Goal: Use online tool/utility: Utilize a website feature to perform a specific function

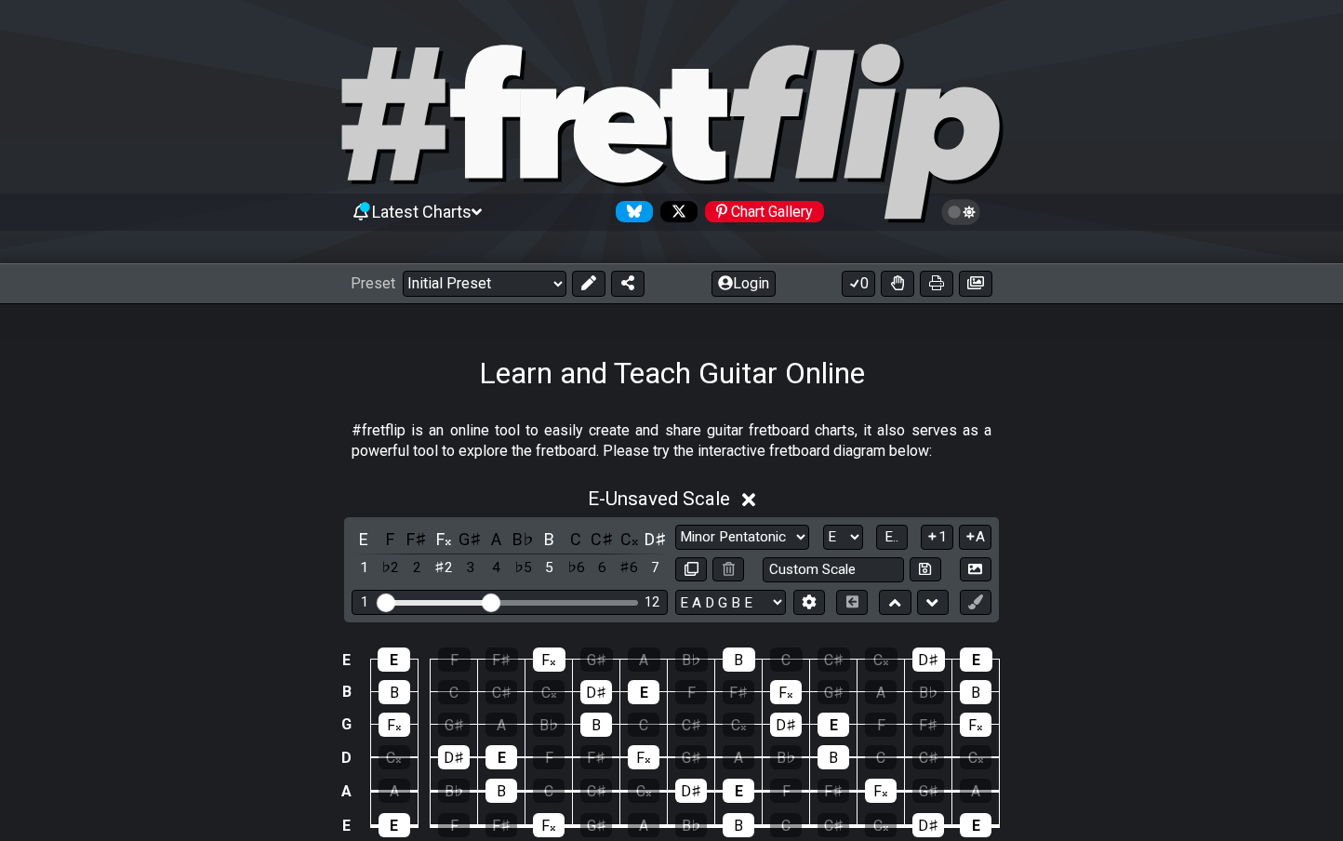
scroll to position [210, 0]
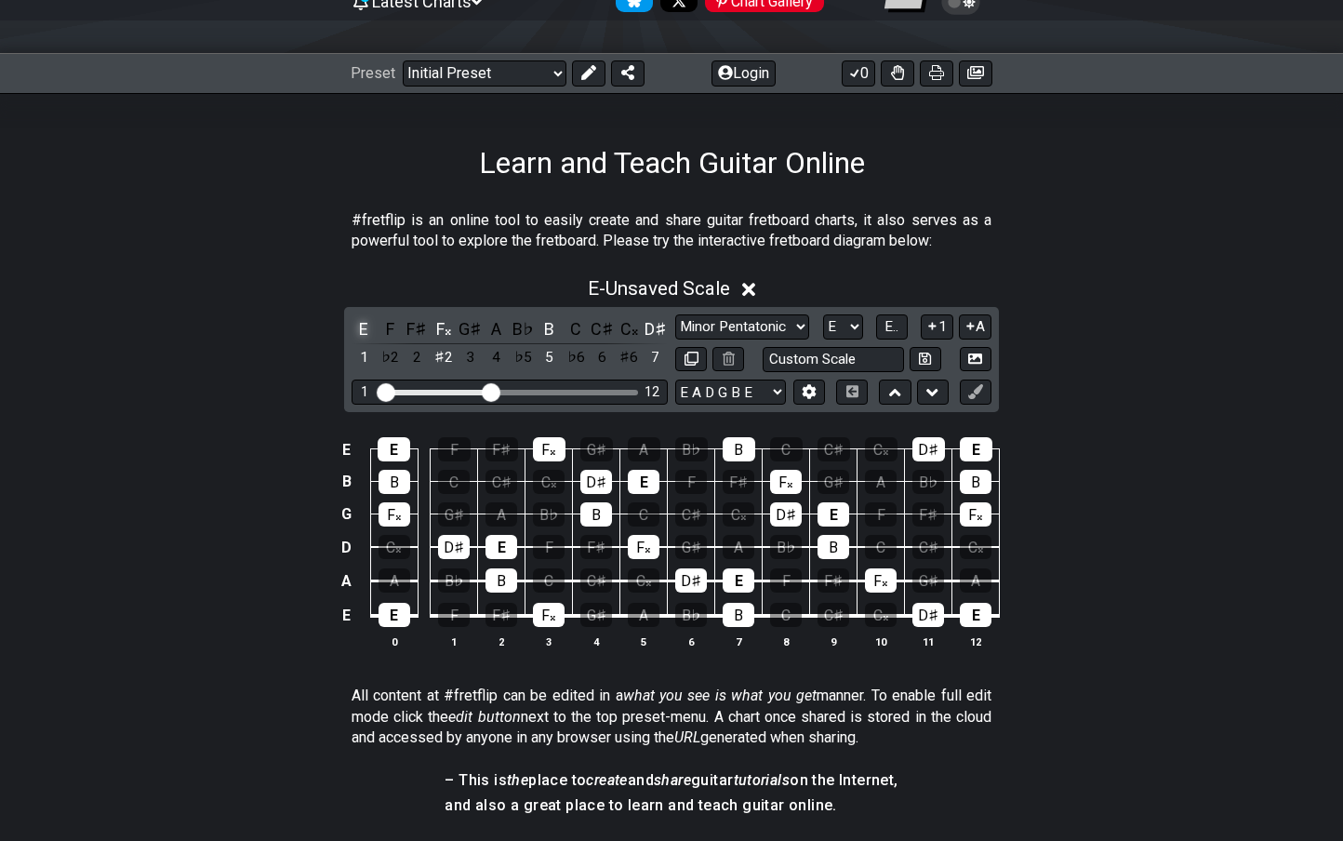
click at [367, 324] on div "E" at bounding box center [364, 328] width 24 height 25
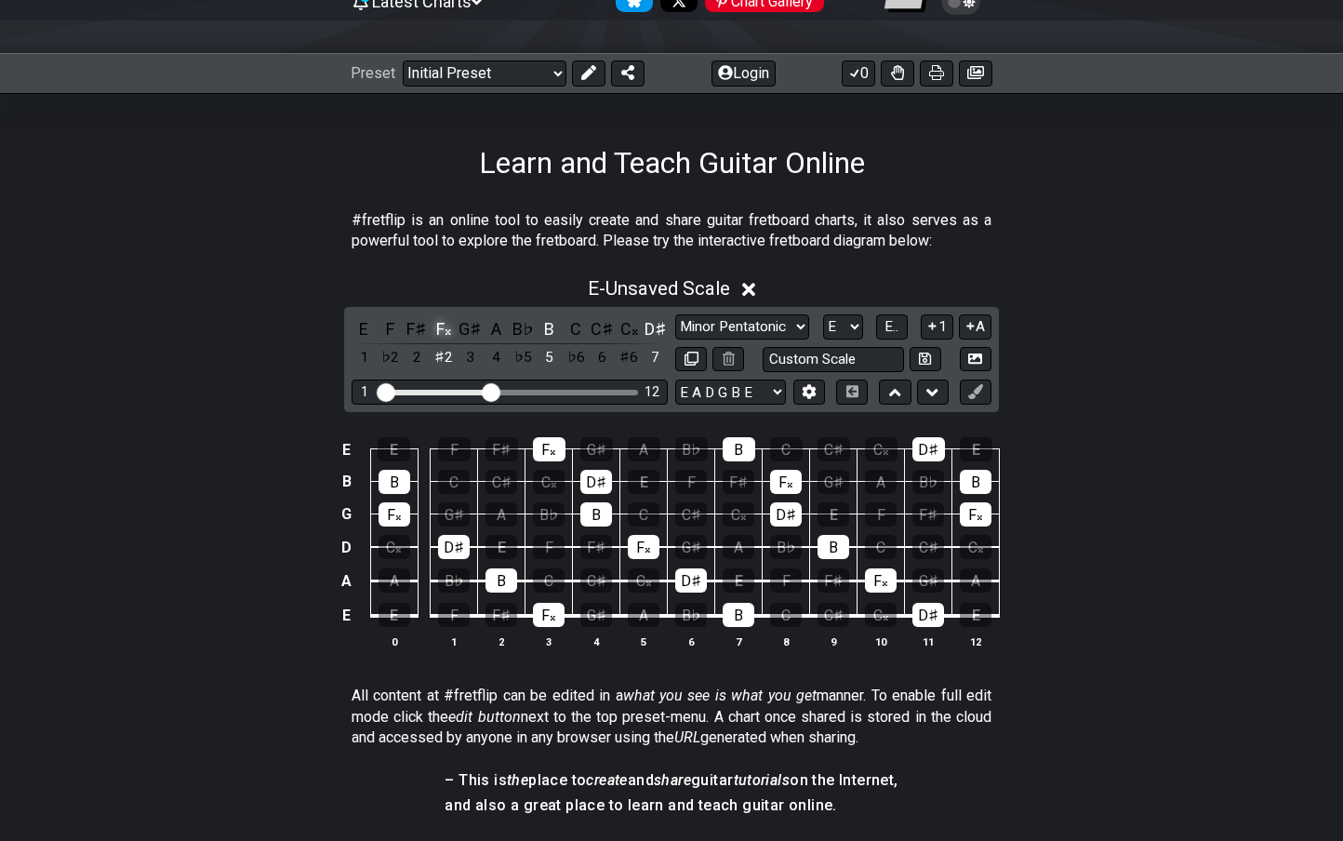
click at [441, 327] on div "F𝄪" at bounding box center [444, 328] width 24 height 25
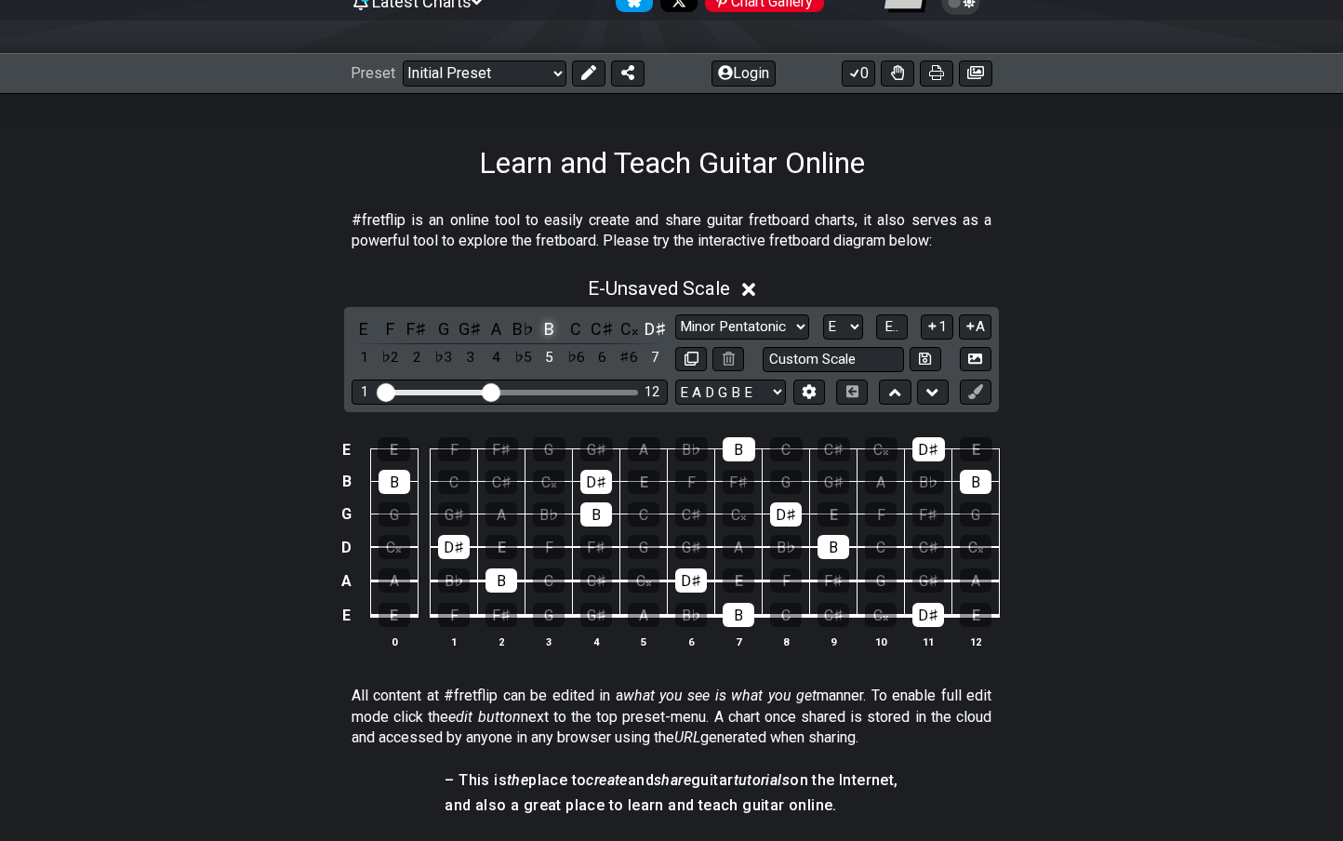
click at [543, 330] on div "B" at bounding box center [550, 328] width 24 height 25
click at [656, 327] on div "D♯" at bounding box center [656, 328] width 24 height 25
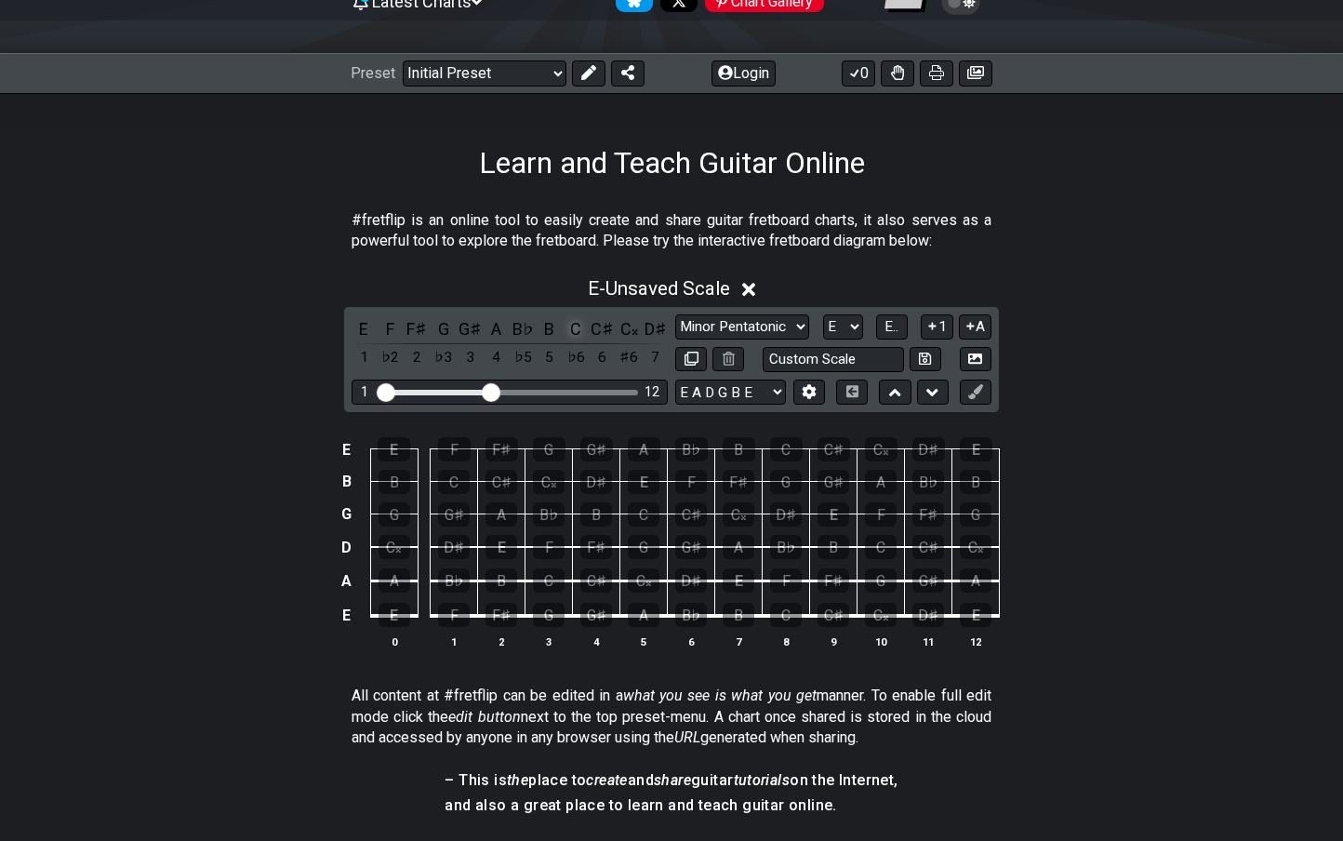
click at [568, 330] on div "C" at bounding box center [576, 328] width 24 height 25
click at [570, 329] on div "C" at bounding box center [576, 328] width 24 height 25
click at [489, 325] on div "A" at bounding box center [497, 328] width 24 height 25
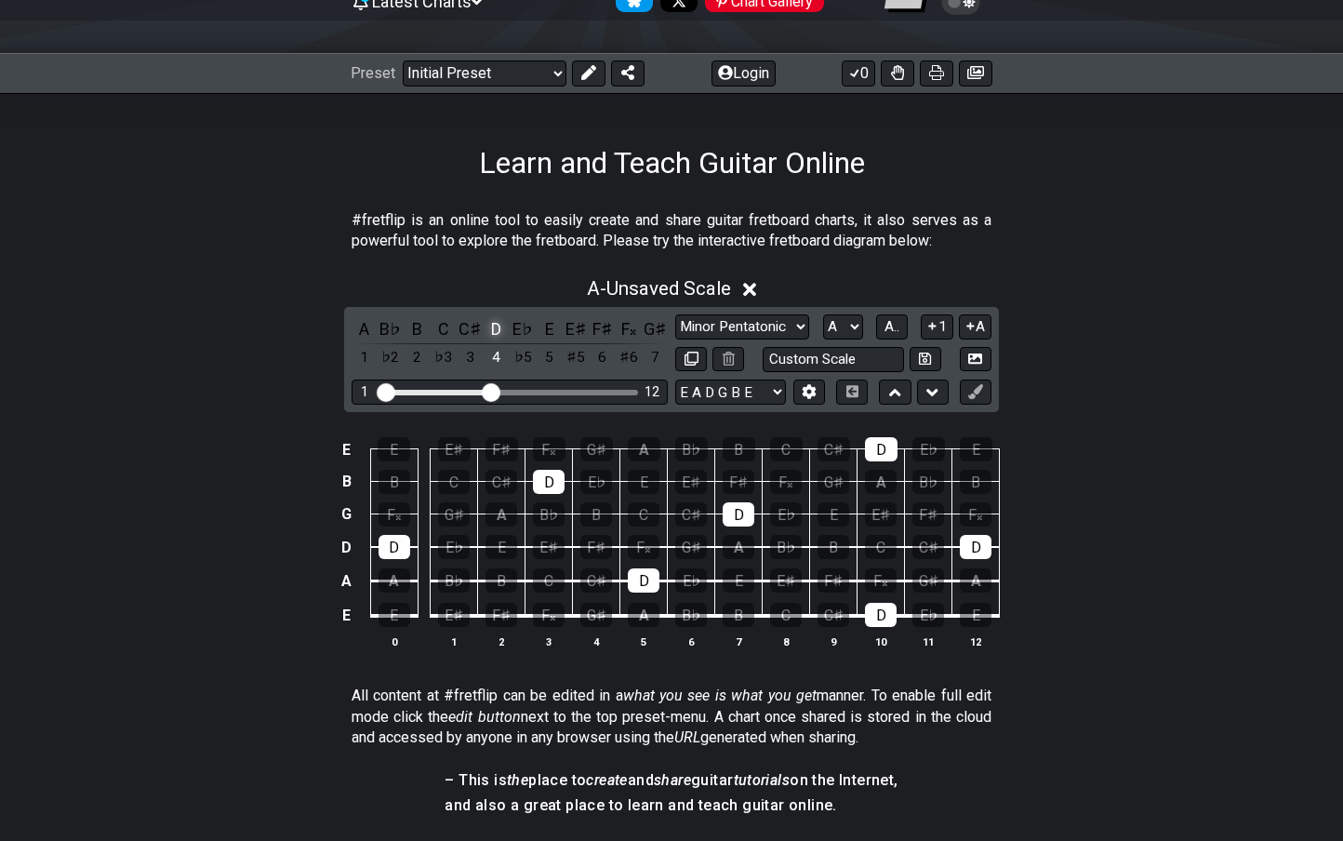
click at [494, 319] on div "D" at bounding box center [497, 328] width 24 height 25
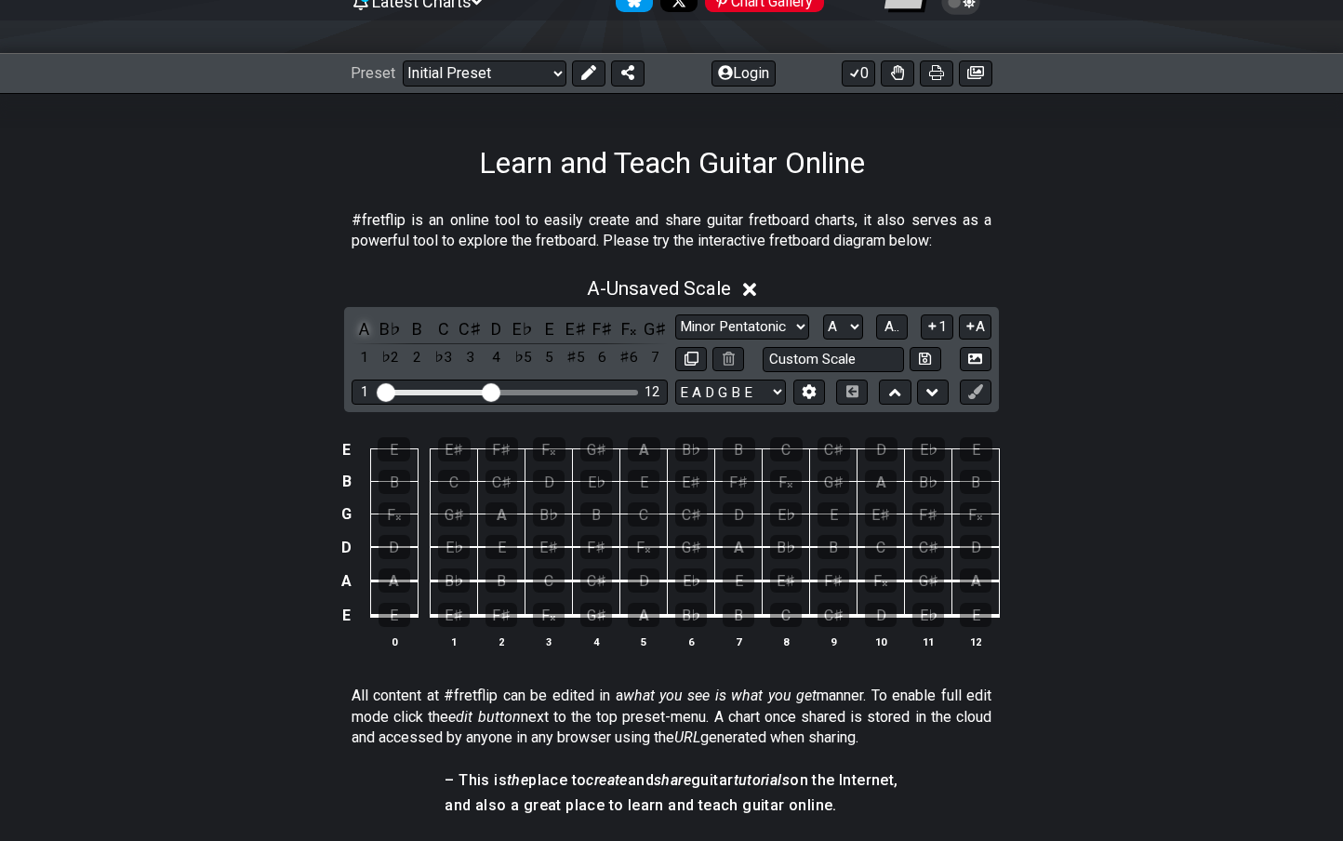
click at [364, 323] on div "A" at bounding box center [364, 328] width 24 height 25
click at [444, 326] on div "C" at bounding box center [444, 328] width 24 height 25
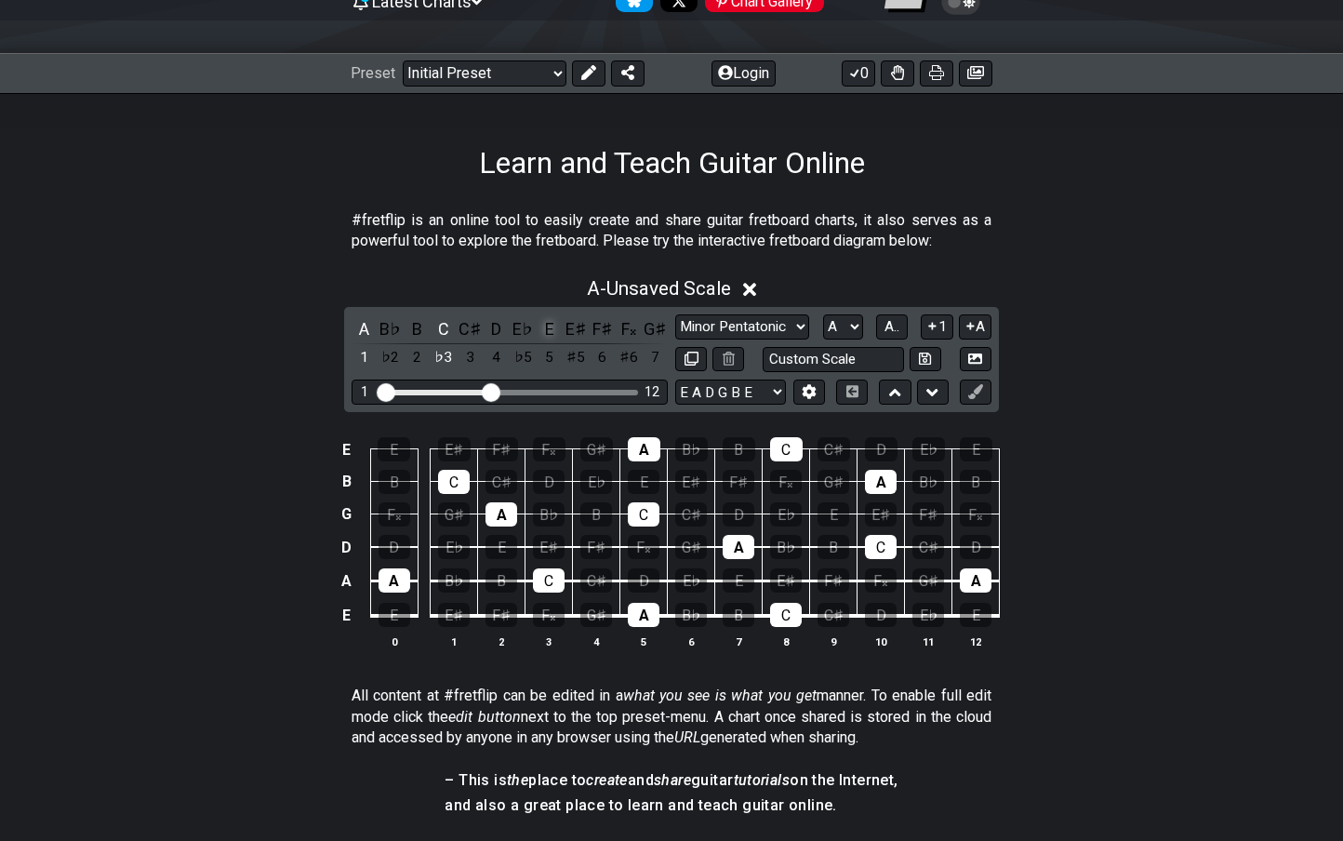
click at [545, 329] on div "E" at bounding box center [550, 328] width 24 height 25
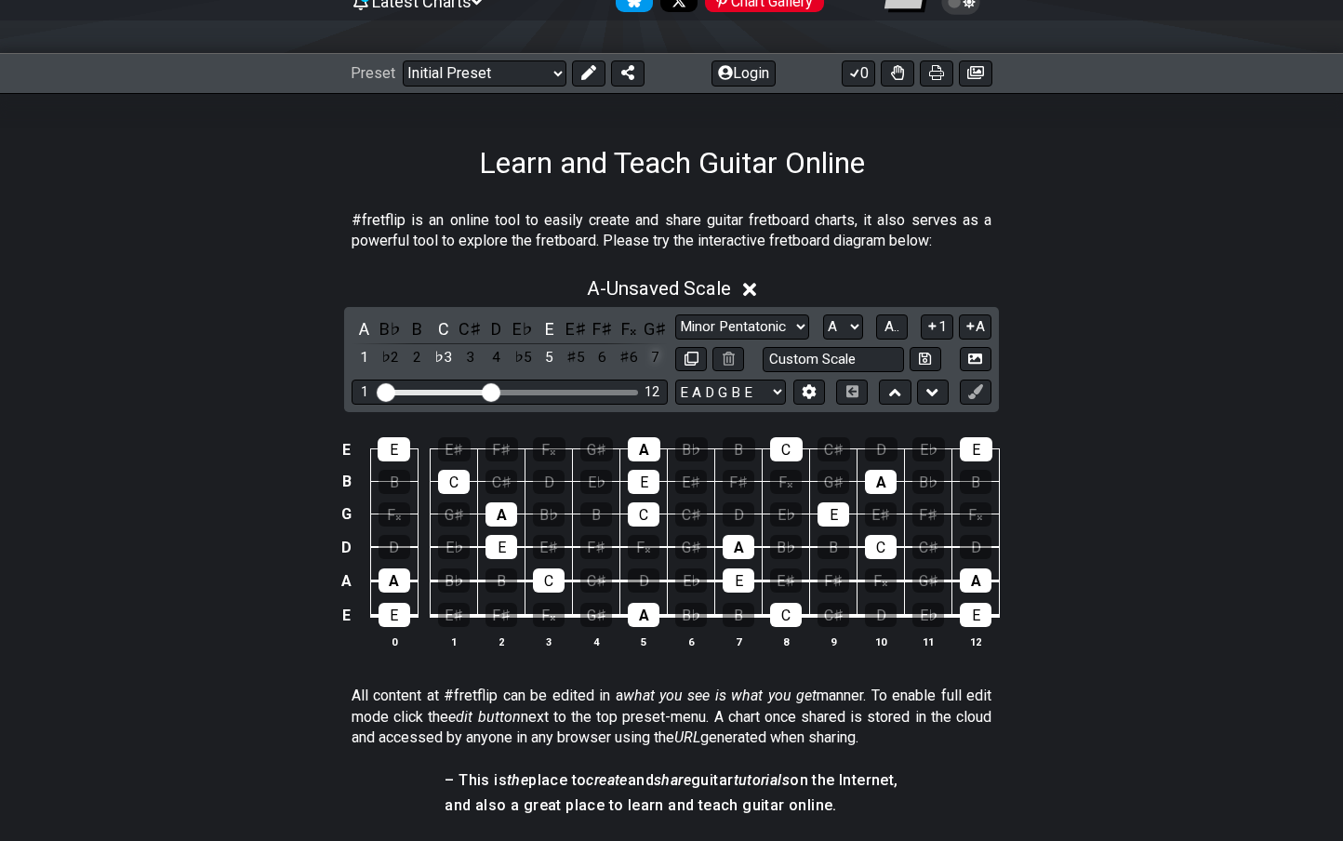
click at [647, 359] on div "7" at bounding box center [656, 357] width 24 height 25
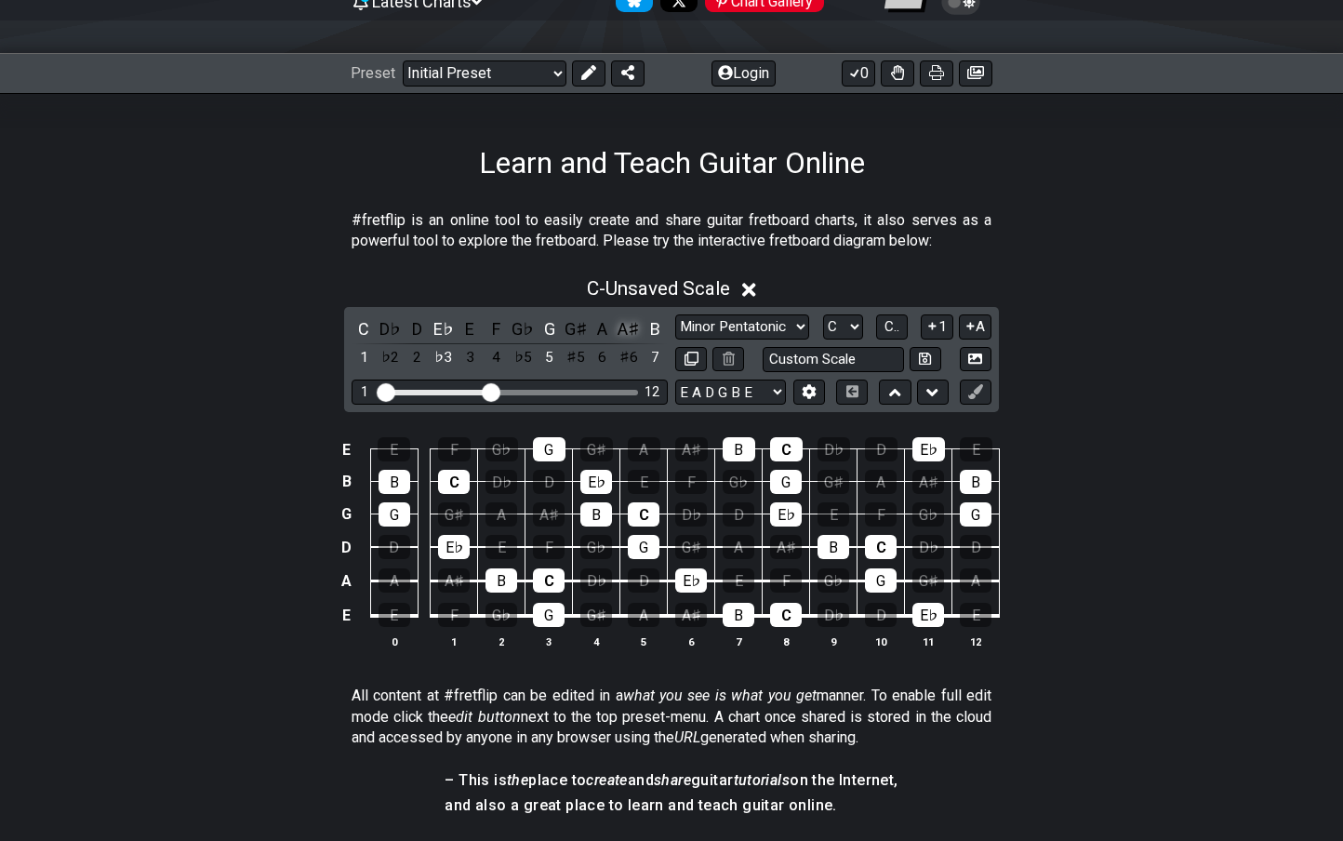
click at [627, 331] on div "A♯" at bounding box center [629, 328] width 24 height 25
click at [652, 327] on div "B" at bounding box center [656, 328] width 24 height 25
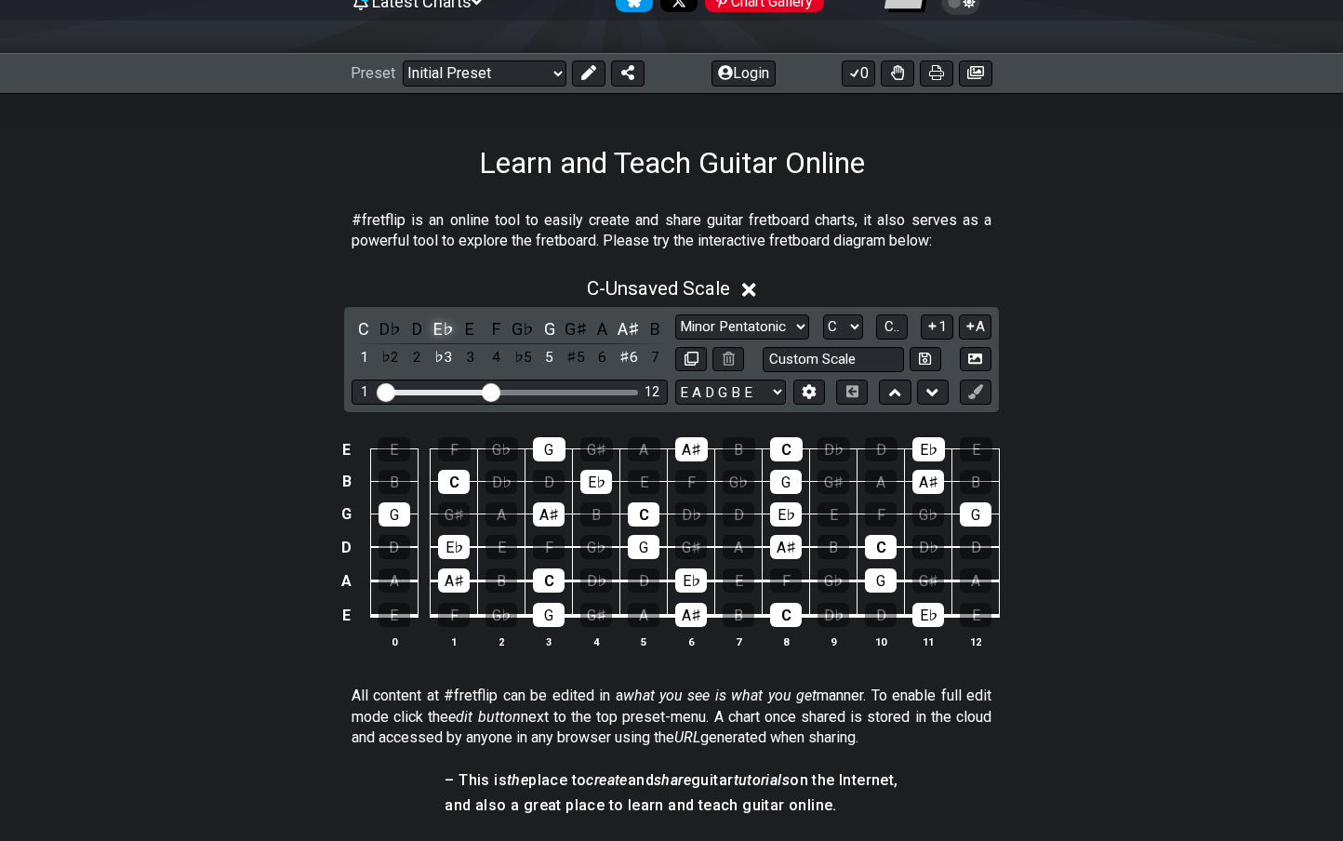
click at [448, 329] on div "E♭" at bounding box center [444, 328] width 24 height 25
click at [472, 326] on div "E" at bounding box center [470, 328] width 24 height 25
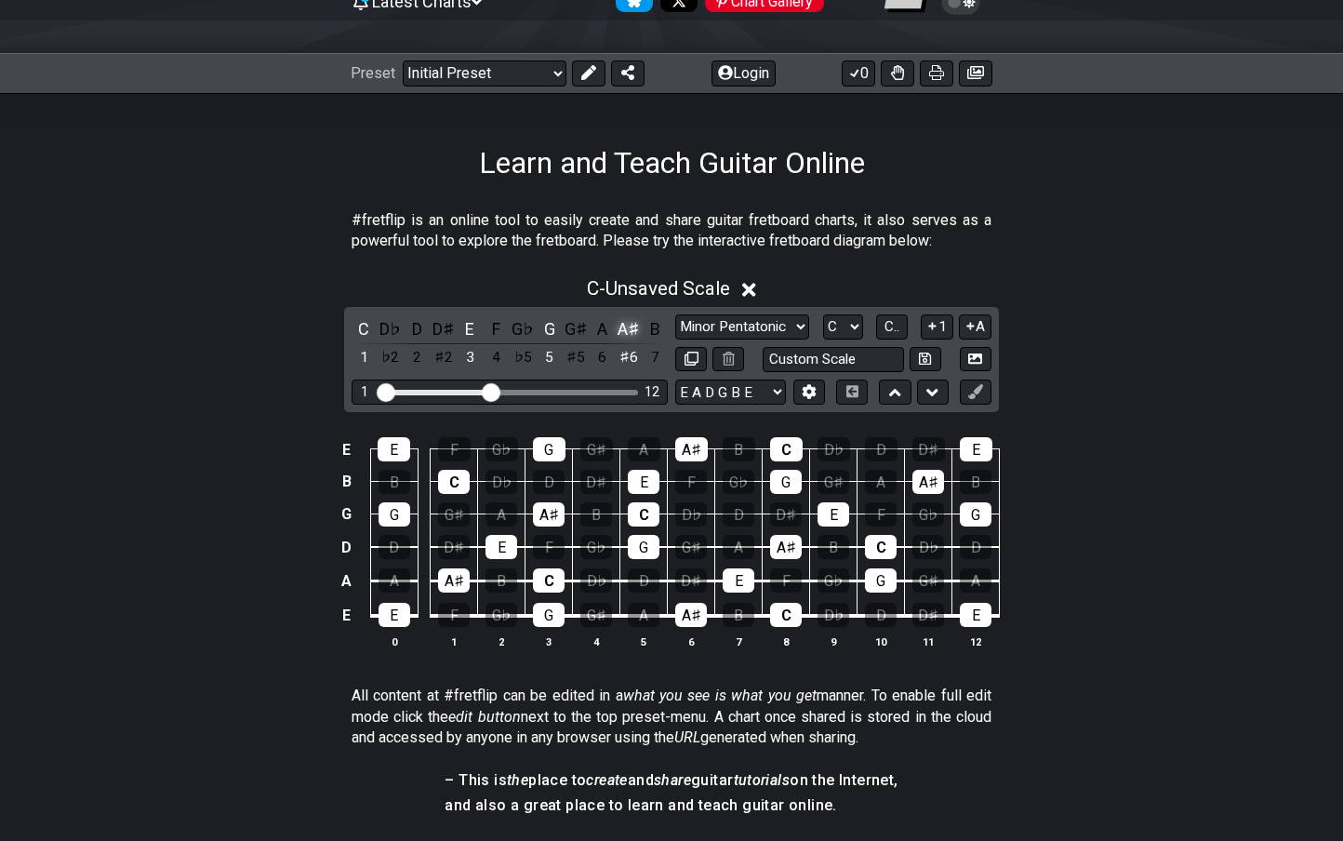
click at [629, 325] on div "A♯" at bounding box center [629, 328] width 24 height 25
click at [634, 325] on div "B♭" at bounding box center [629, 328] width 24 height 25
click at [626, 326] on div "B♭" at bounding box center [629, 328] width 24 height 25
click at [651, 327] on div "B" at bounding box center [656, 328] width 24 height 25
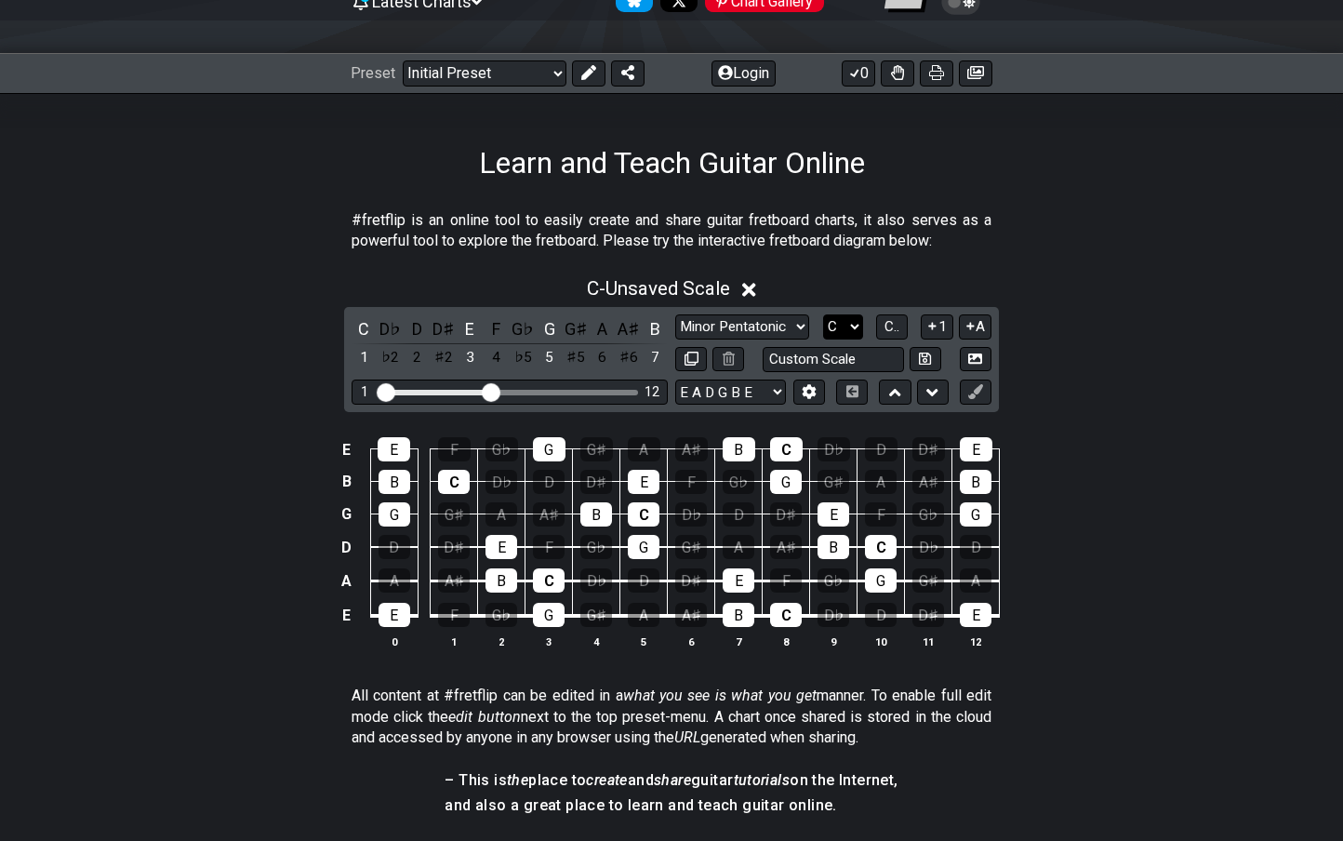
select select "E"
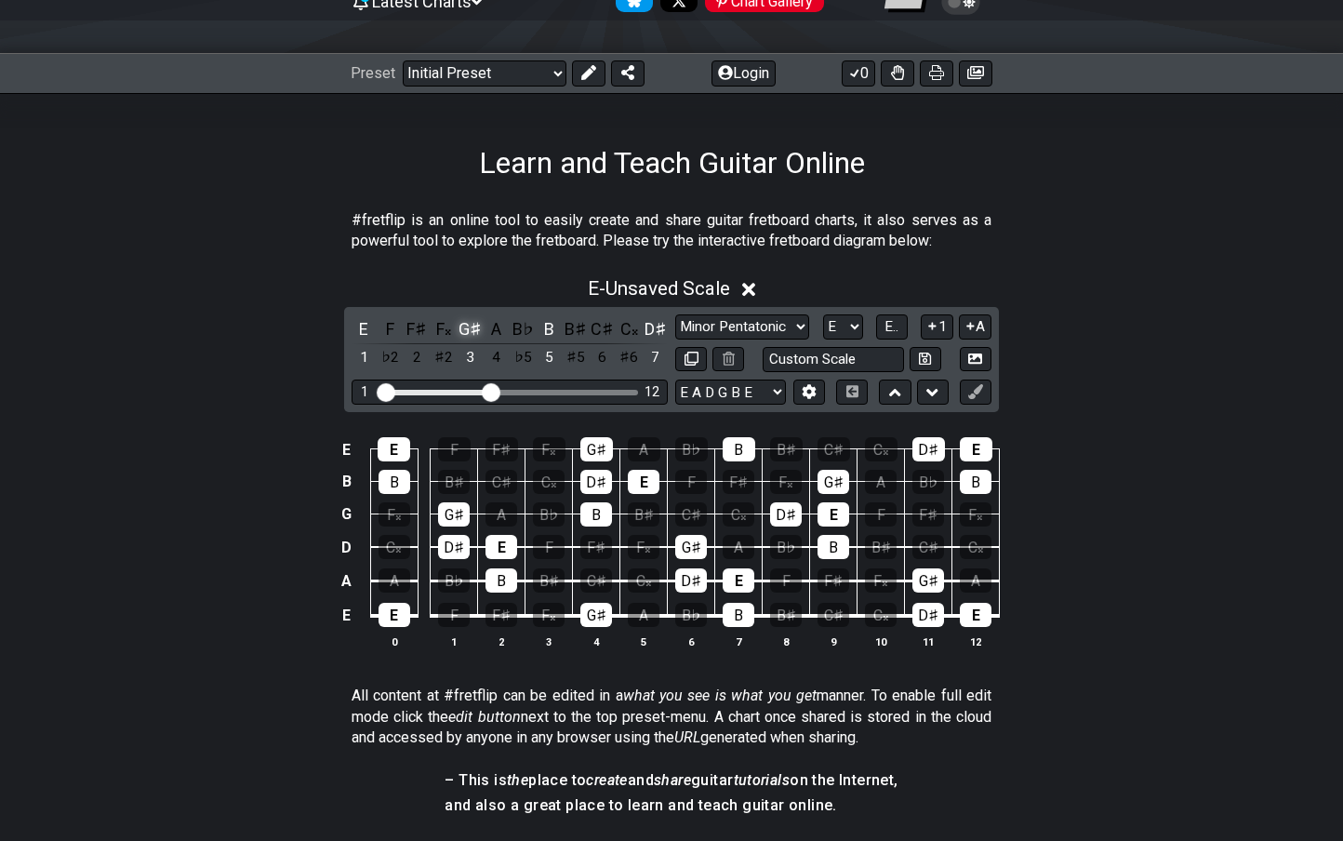
click at [465, 324] on div "G♯" at bounding box center [470, 328] width 24 height 25
click at [443, 322] on div "F𝄪" at bounding box center [444, 328] width 24 height 25
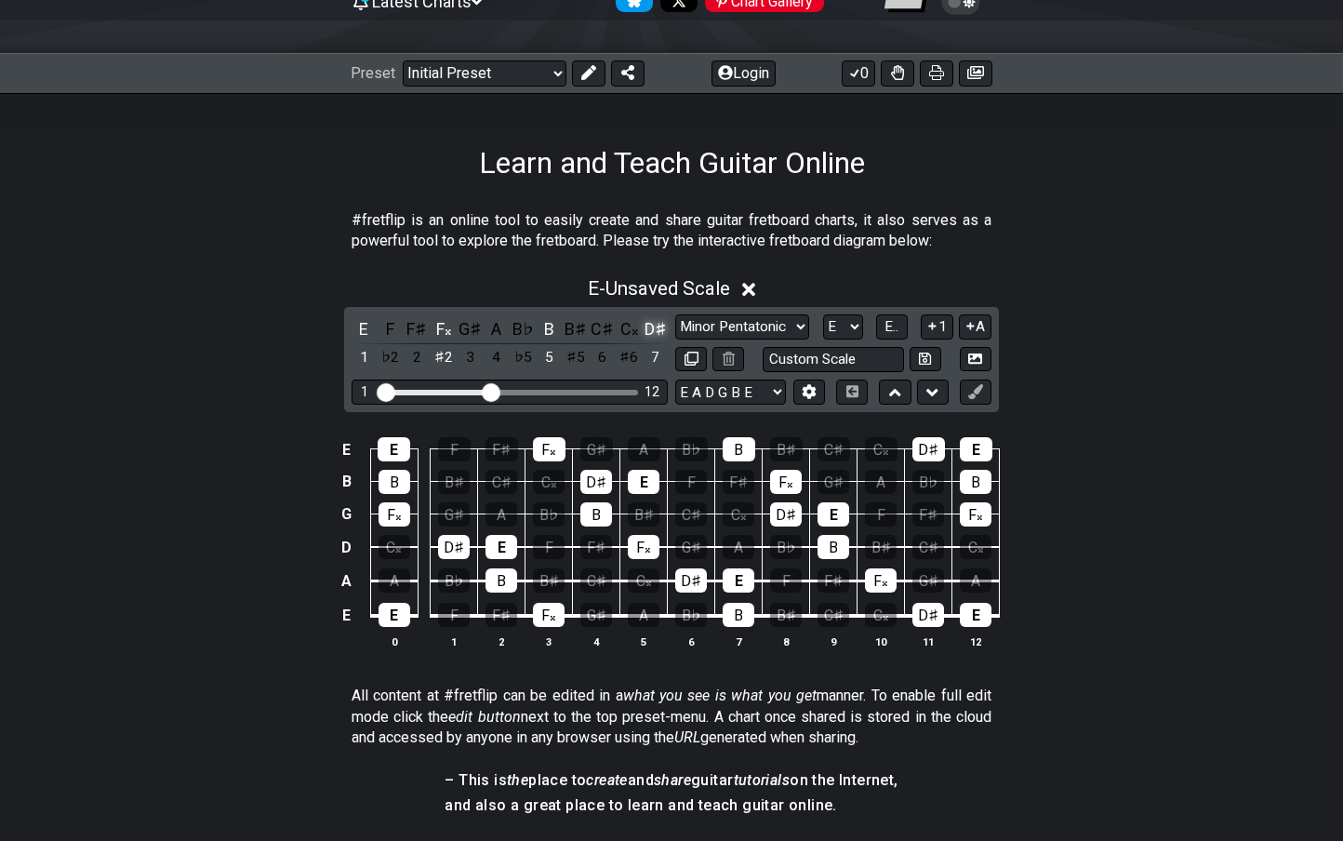
click at [648, 320] on div "D♯" at bounding box center [656, 328] width 24 height 25
click at [637, 321] on div "E F F♯ F𝄪 G♯ A B♭ B B♯ C♯ C𝄪 D♯ 1 ♭2 2 ♯2 3 4 ♭5 5 ♯5 6 ♯6 7" at bounding box center [510, 343] width 316 height 55
click at [633, 321] on div "C𝄪" at bounding box center [629, 328] width 24 height 25
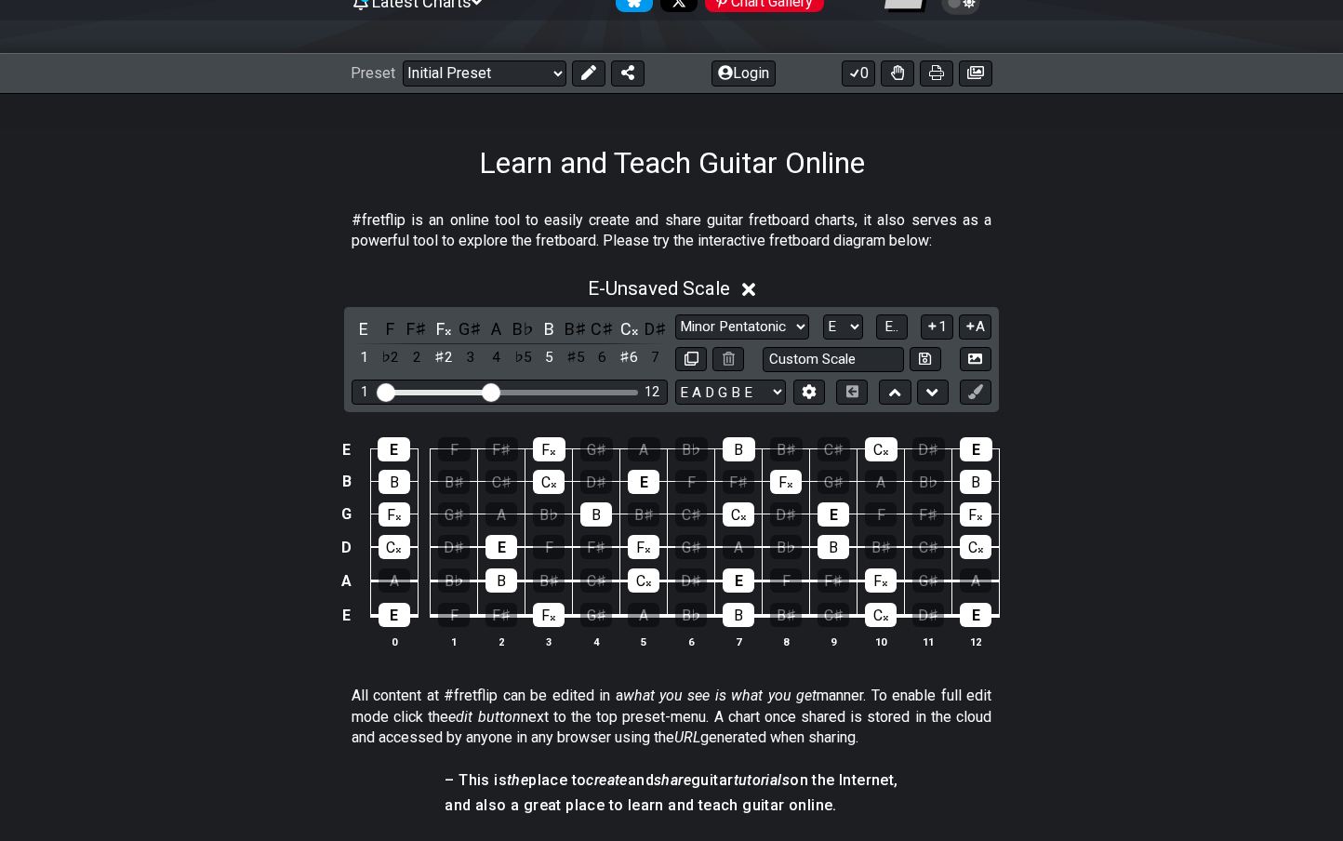
click at [885, 311] on div "E F F♯ F𝄪 G♯ A B♭ B B♯ C♯ C𝄪 D♯ 1 ♭2 2 ♯2 3 4 ♭5 5 ♯5 6 ♯6 7 Minor Pentatonic C…" at bounding box center [671, 359] width 655 height 105
click at [885, 320] on button "E.." at bounding box center [892, 326] width 32 height 25
click at [885, 322] on span "1..7" at bounding box center [891, 326] width 22 height 17
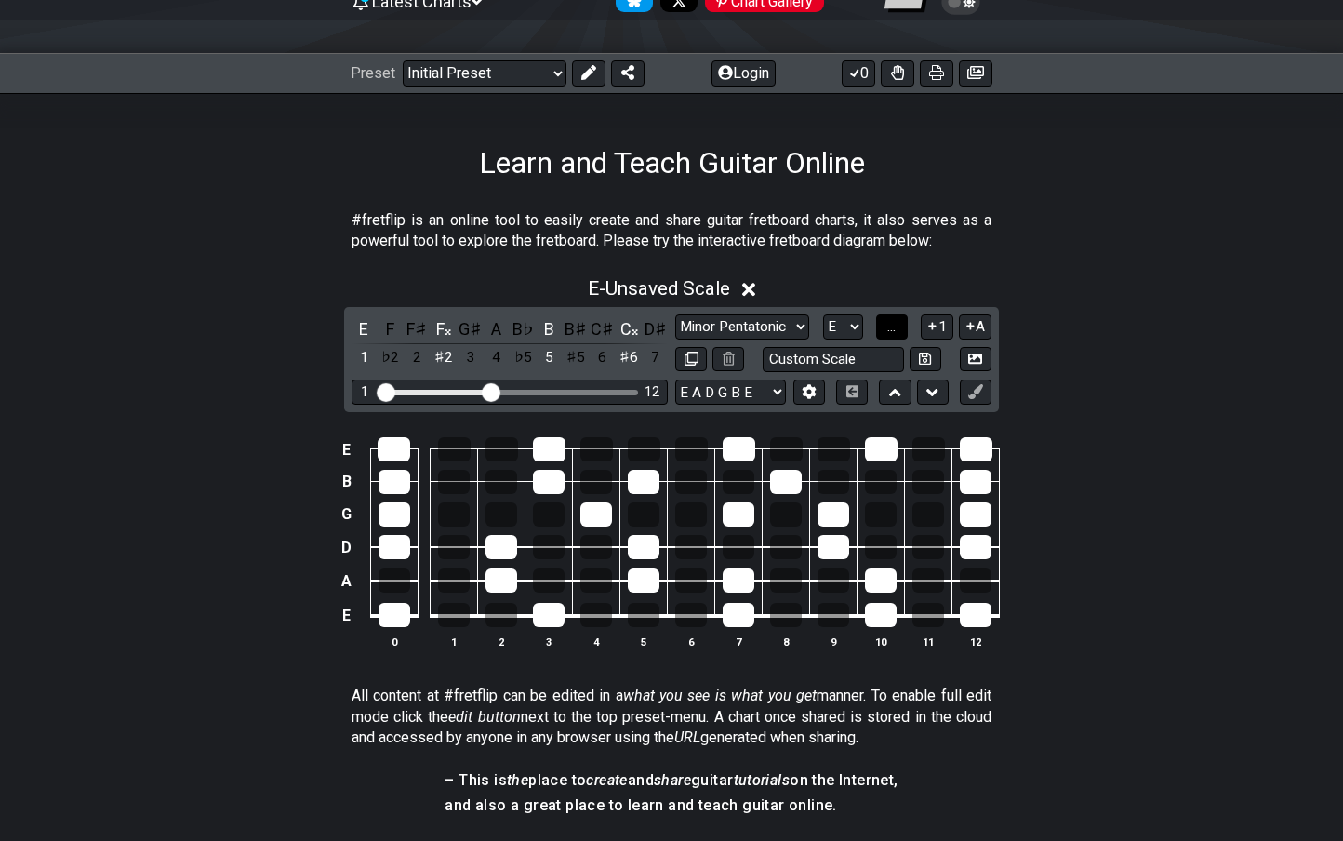
click at [885, 322] on button "..." at bounding box center [892, 326] width 32 height 25
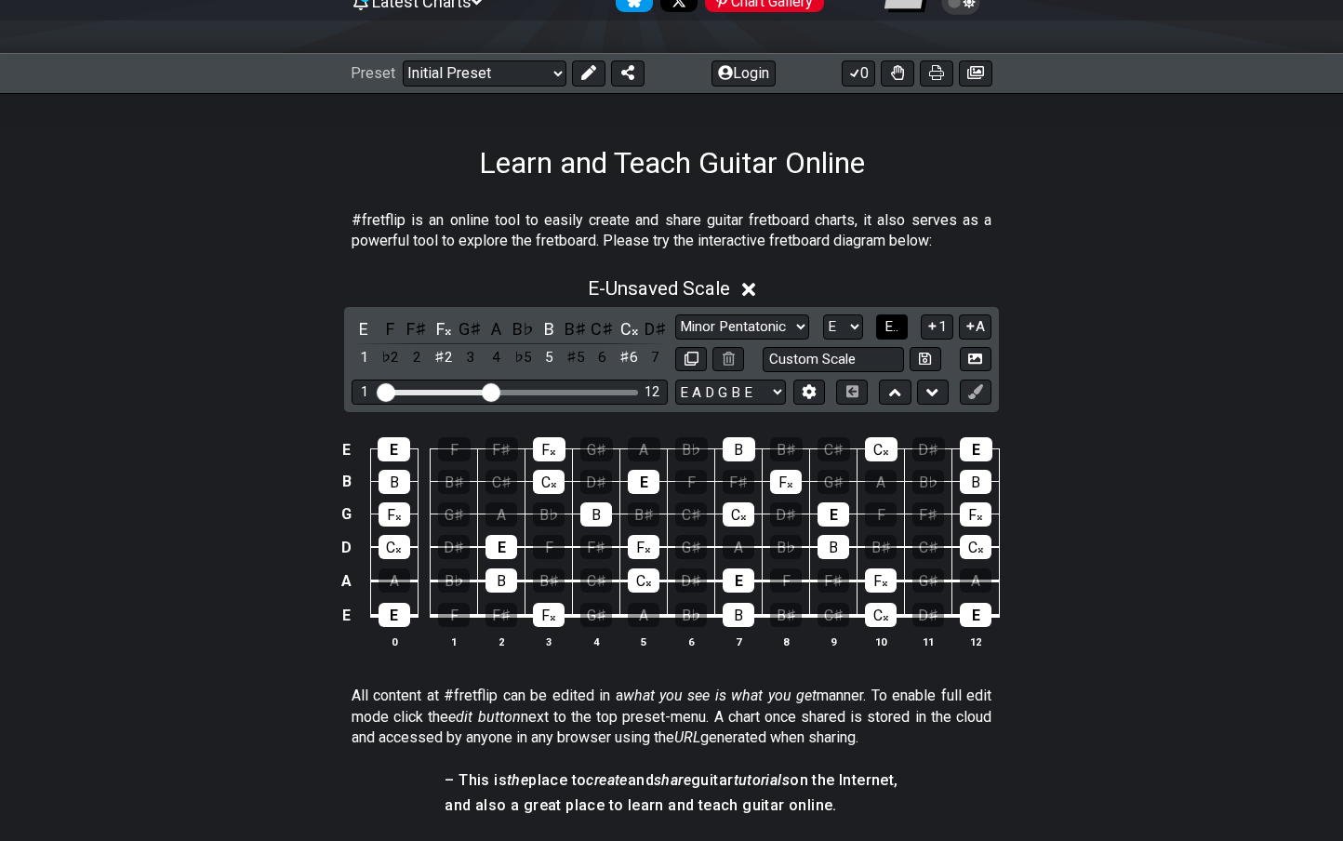
click at [885, 327] on button "E.." at bounding box center [892, 326] width 32 height 25
click at [885, 327] on span "1..7" at bounding box center [891, 326] width 22 height 17
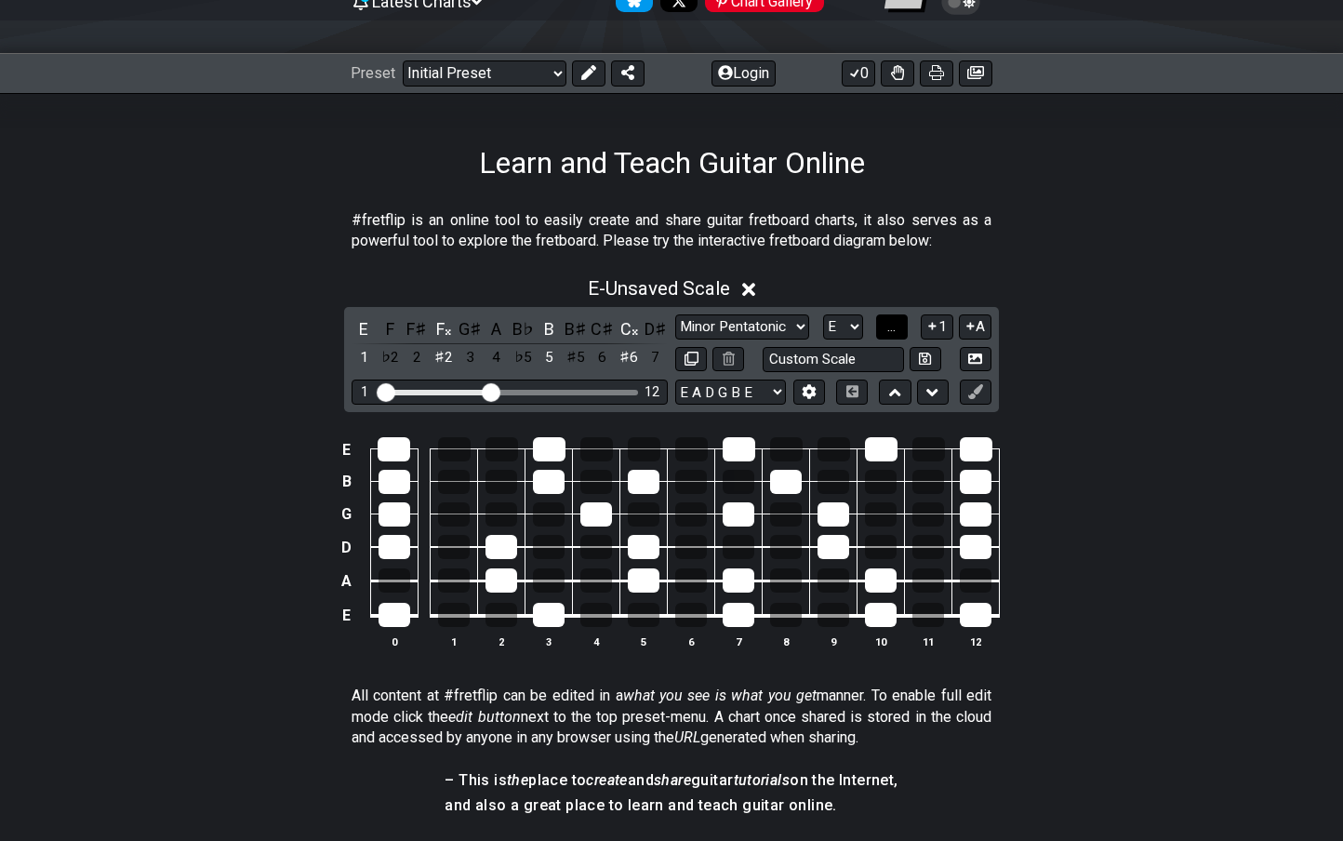
click at [885, 327] on button "..." at bounding box center [892, 326] width 32 height 25
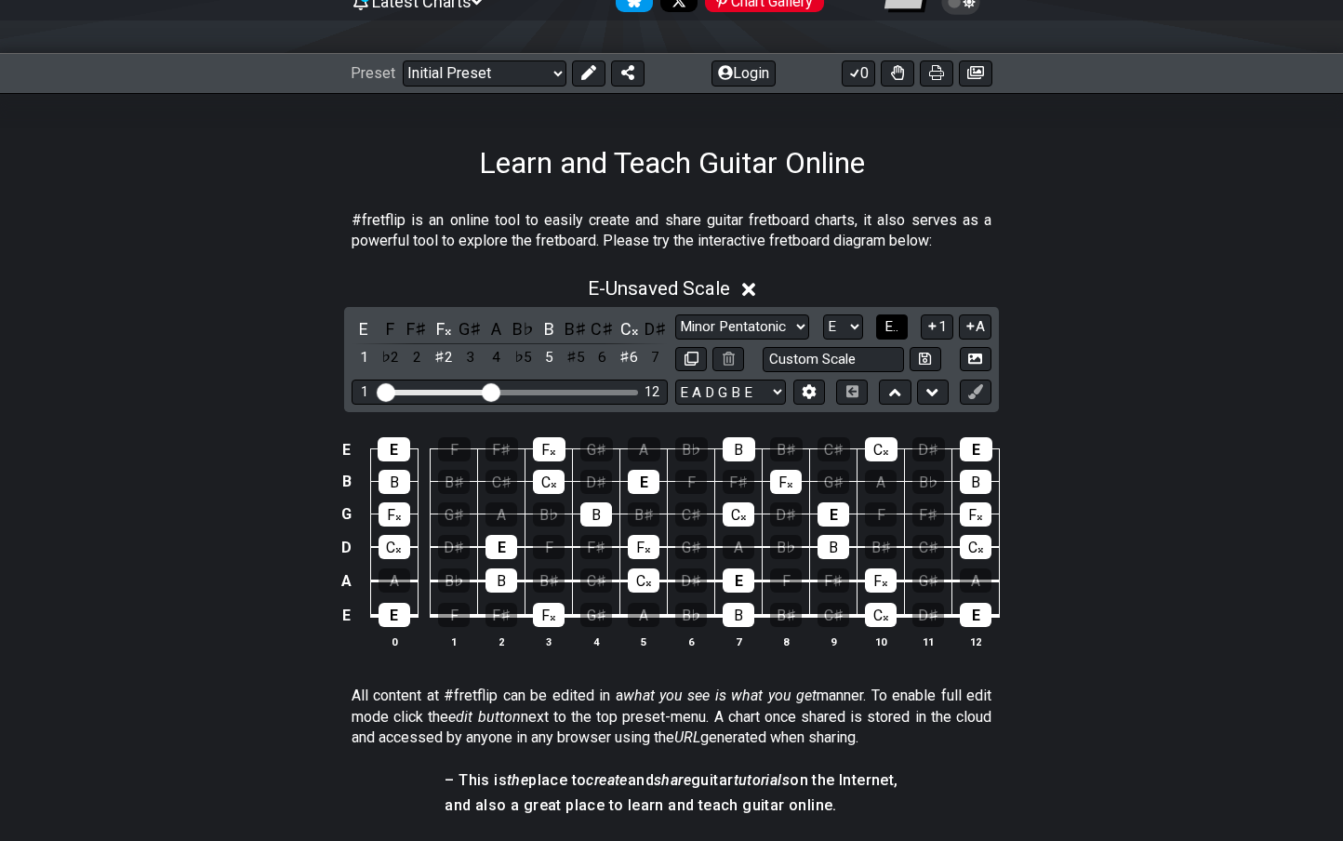
click at [885, 327] on button "E.." at bounding box center [892, 326] width 32 height 25
click at [885, 327] on span "1..7" at bounding box center [891, 326] width 22 height 17
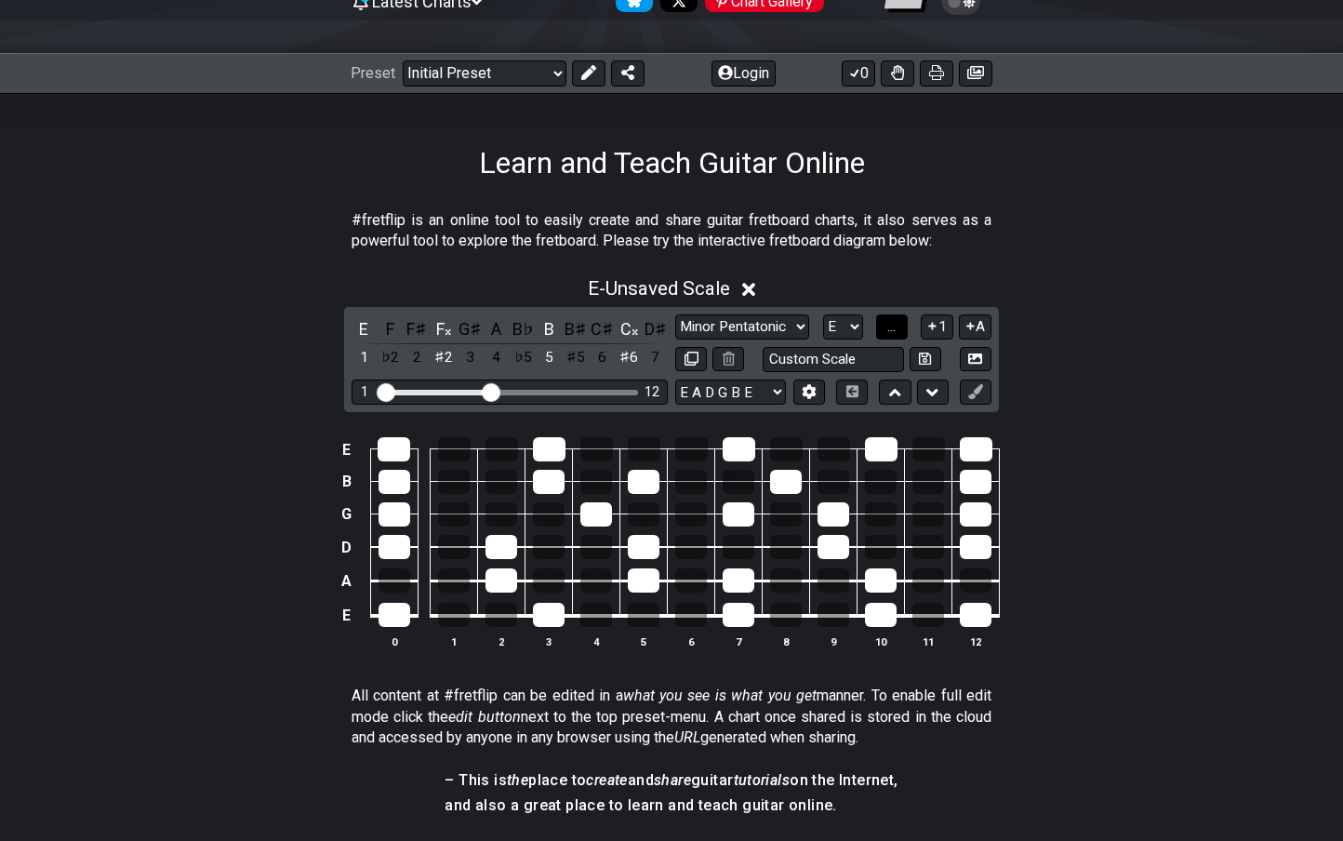
click at [885, 327] on button "..." at bounding box center [892, 326] width 32 height 25
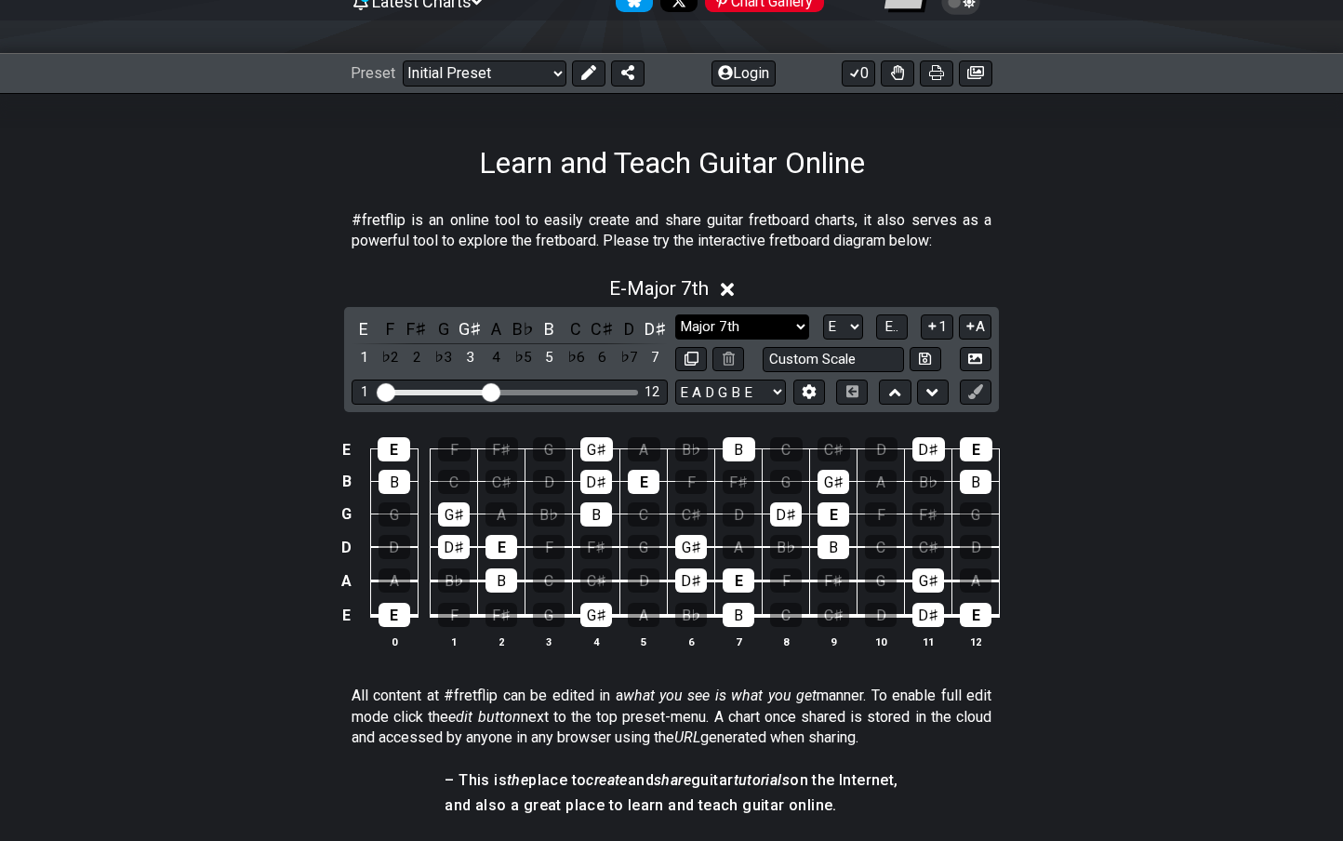
select select "Minor 7th"
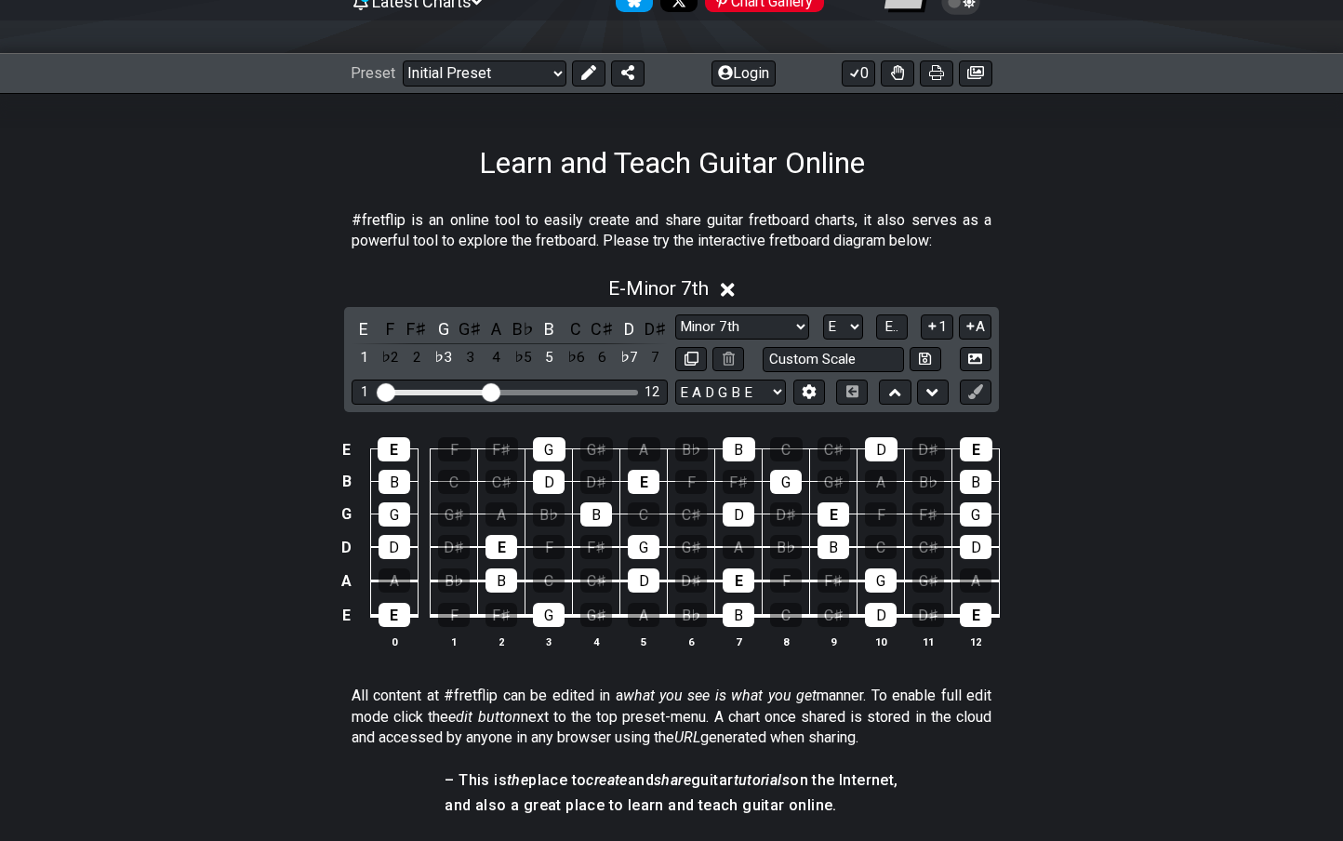
click at [181, 402] on div "E - Minor 7th E F F♯ G G♯ A B♭ B C C♯ D D♯ 1 ♭2 2 ♭3 3 4 ♭5 5 ♭6 6 ♭7 7 Minor P…" at bounding box center [671, 470] width 1343 height 408
select select "A"
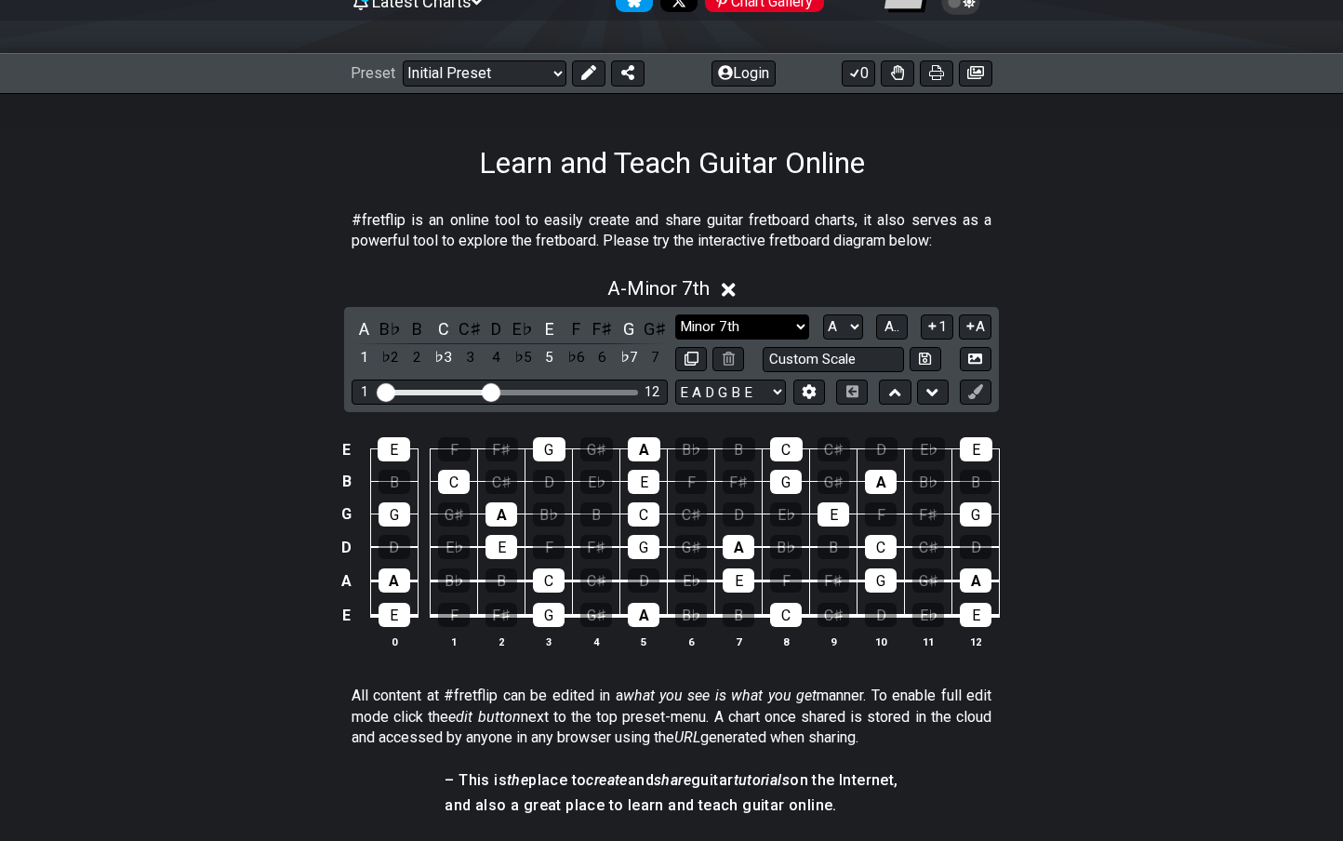
select select "Major 7th"
